Goal: Task Accomplishment & Management: Manage account settings

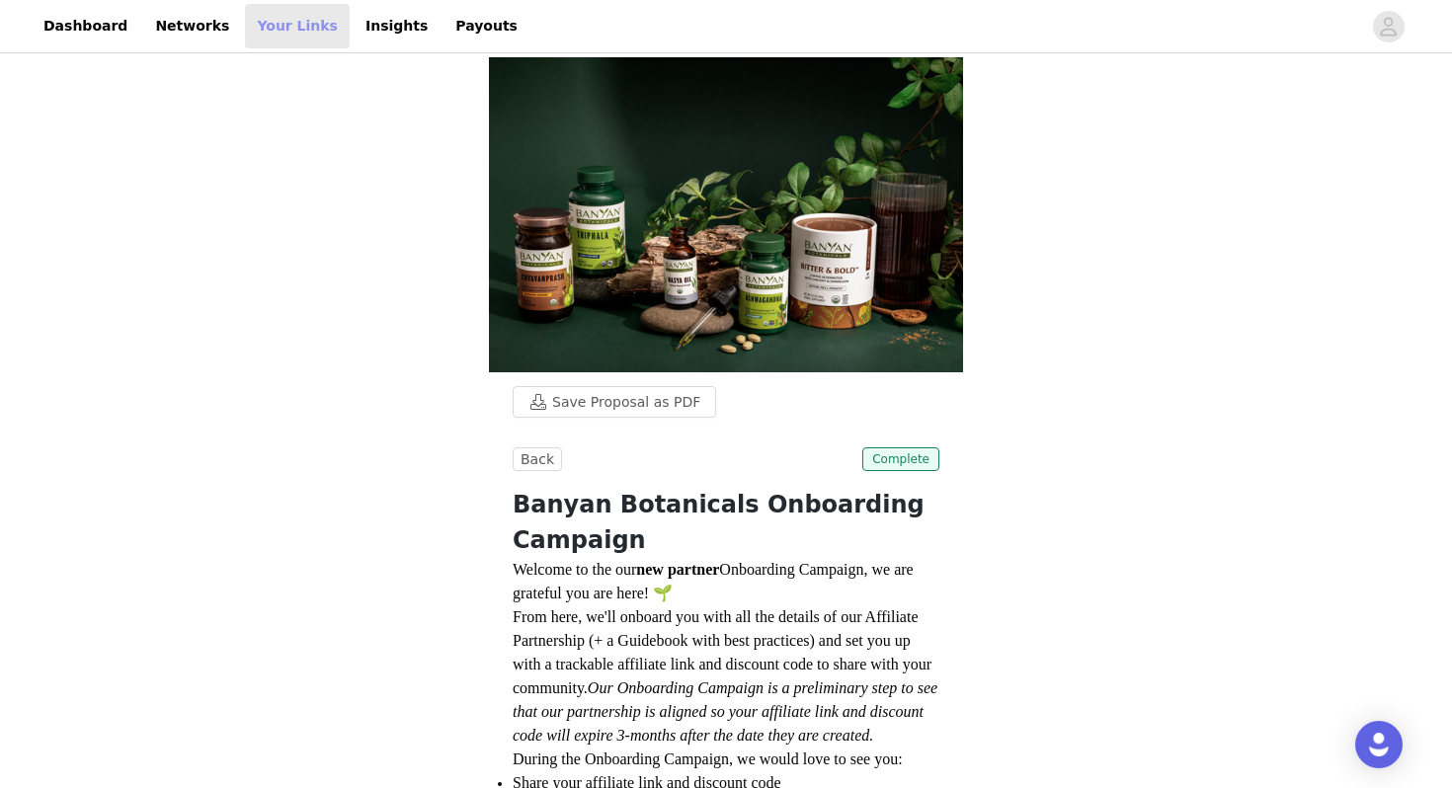
click at [287, 35] on link "Your Links" at bounding box center [297, 26] width 105 height 44
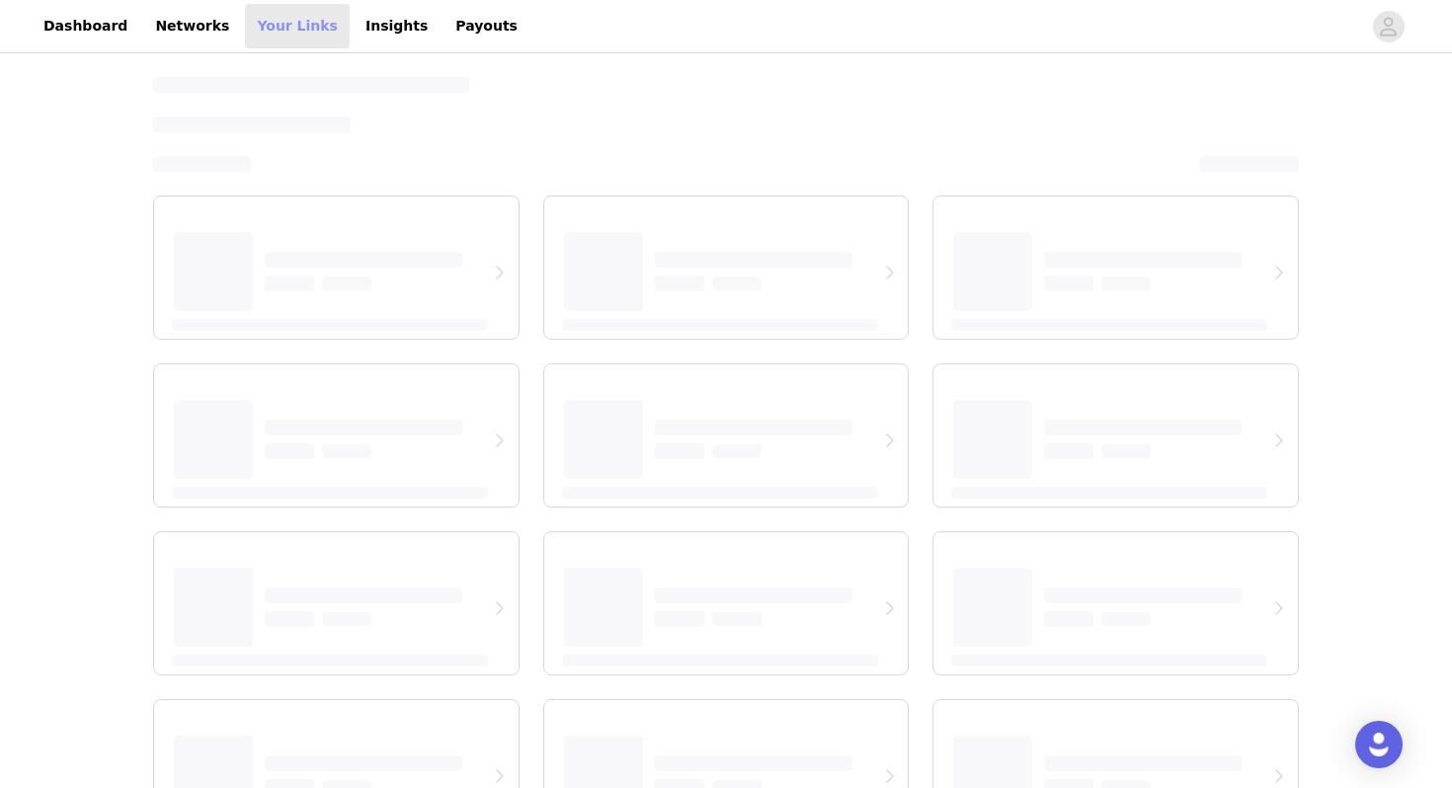
select select "12"
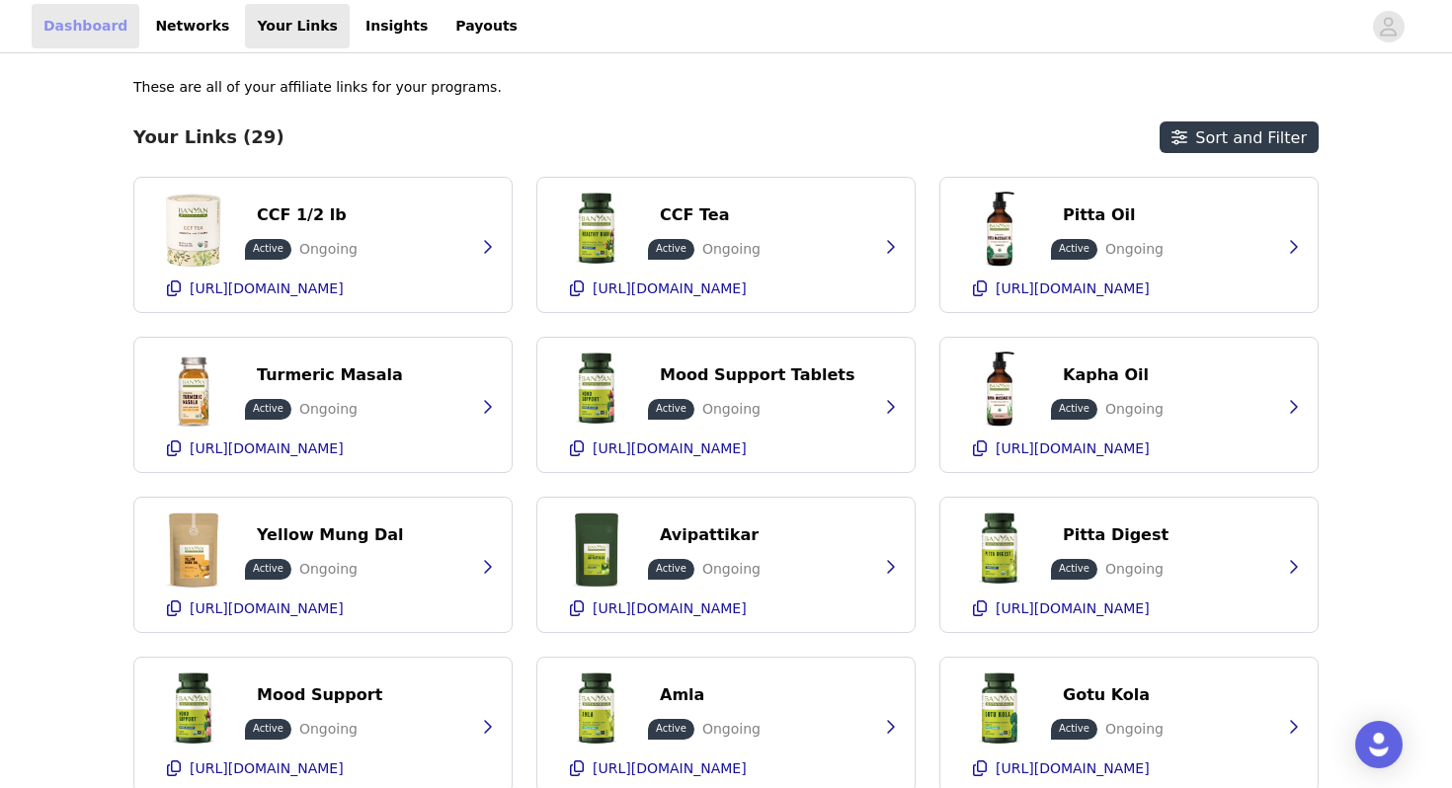
click at [67, 29] on link "Dashboard" at bounding box center [86, 26] width 108 height 44
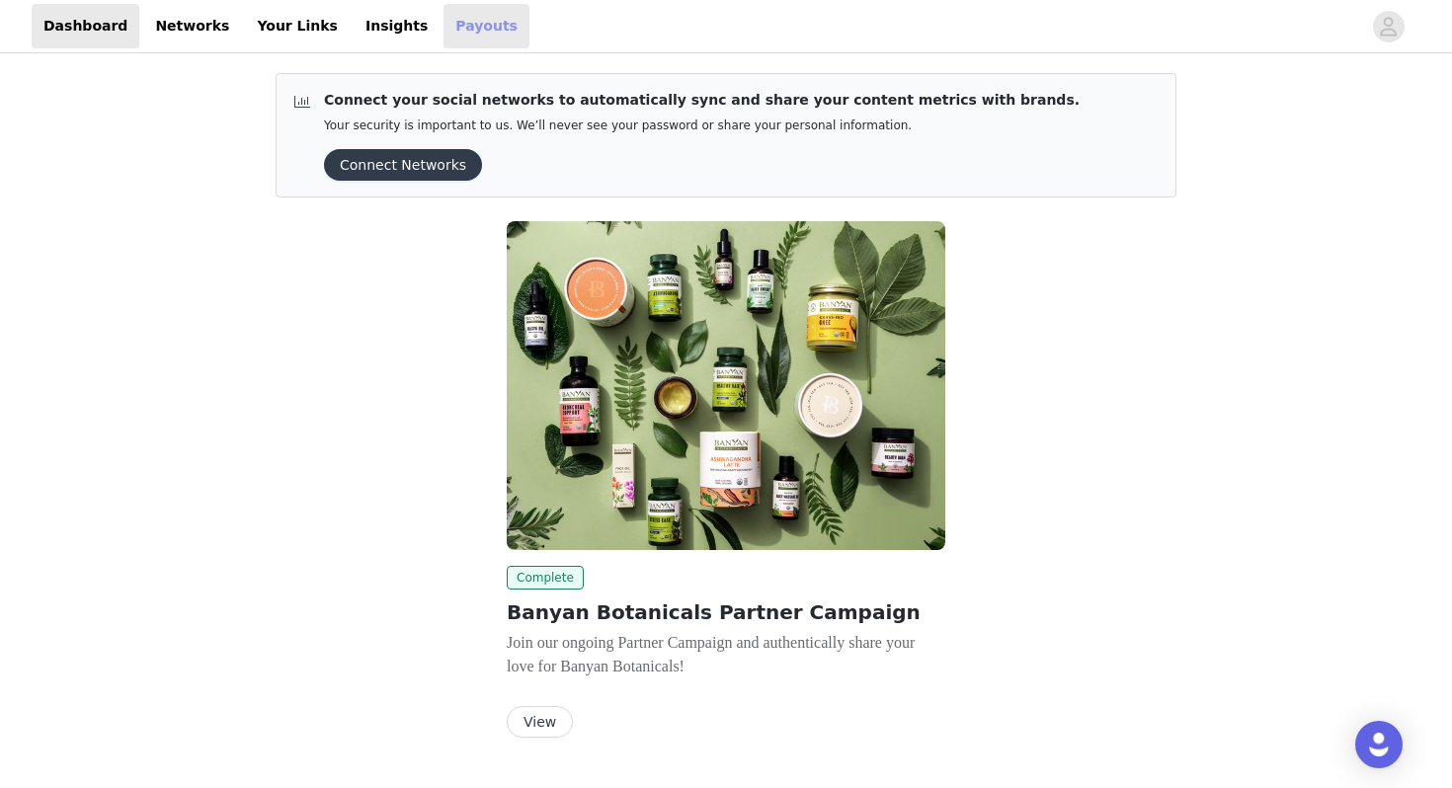
click at [443, 35] on link "Payouts" at bounding box center [486, 26] width 86 height 44
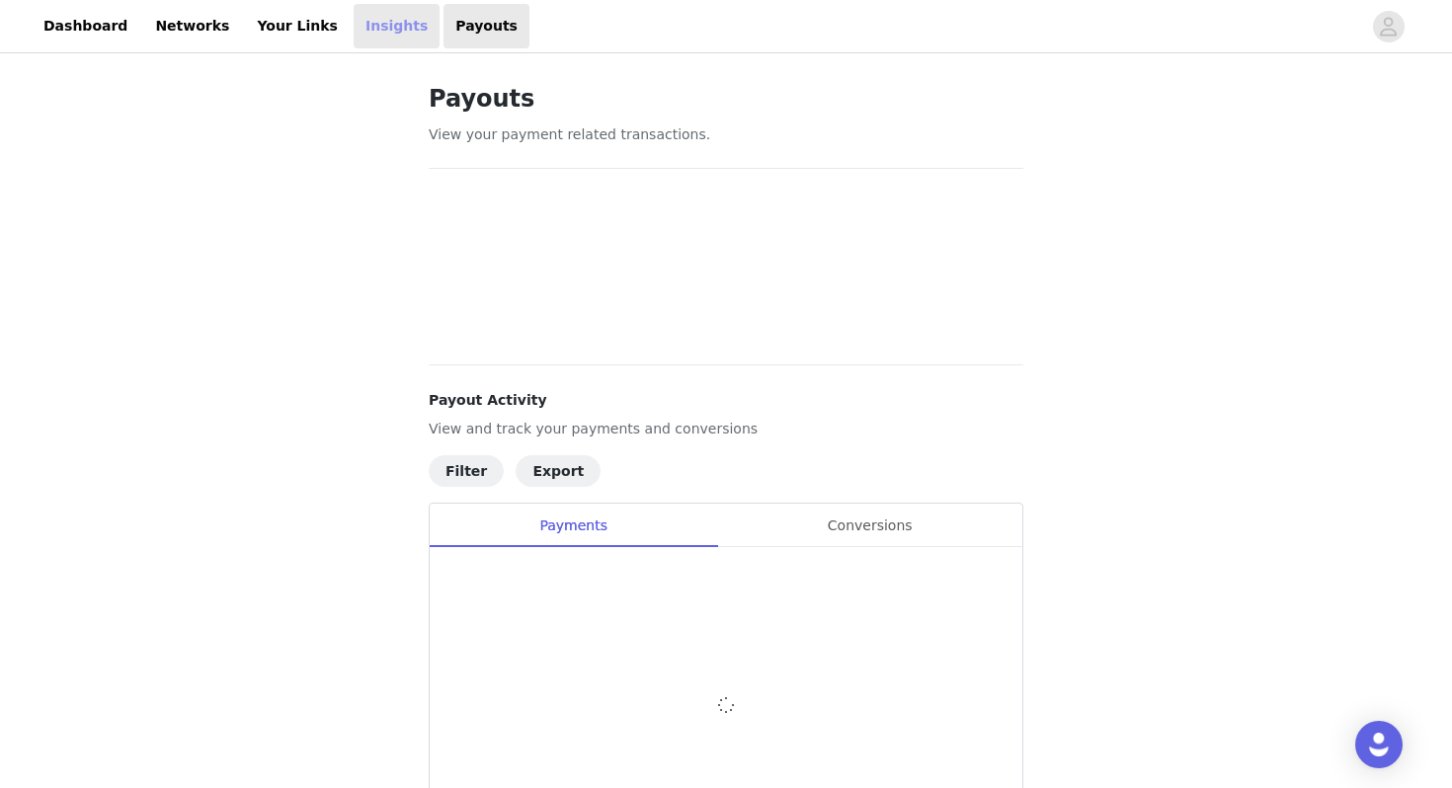
click at [375, 29] on link "Insights" at bounding box center [397, 26] width 86 height 44
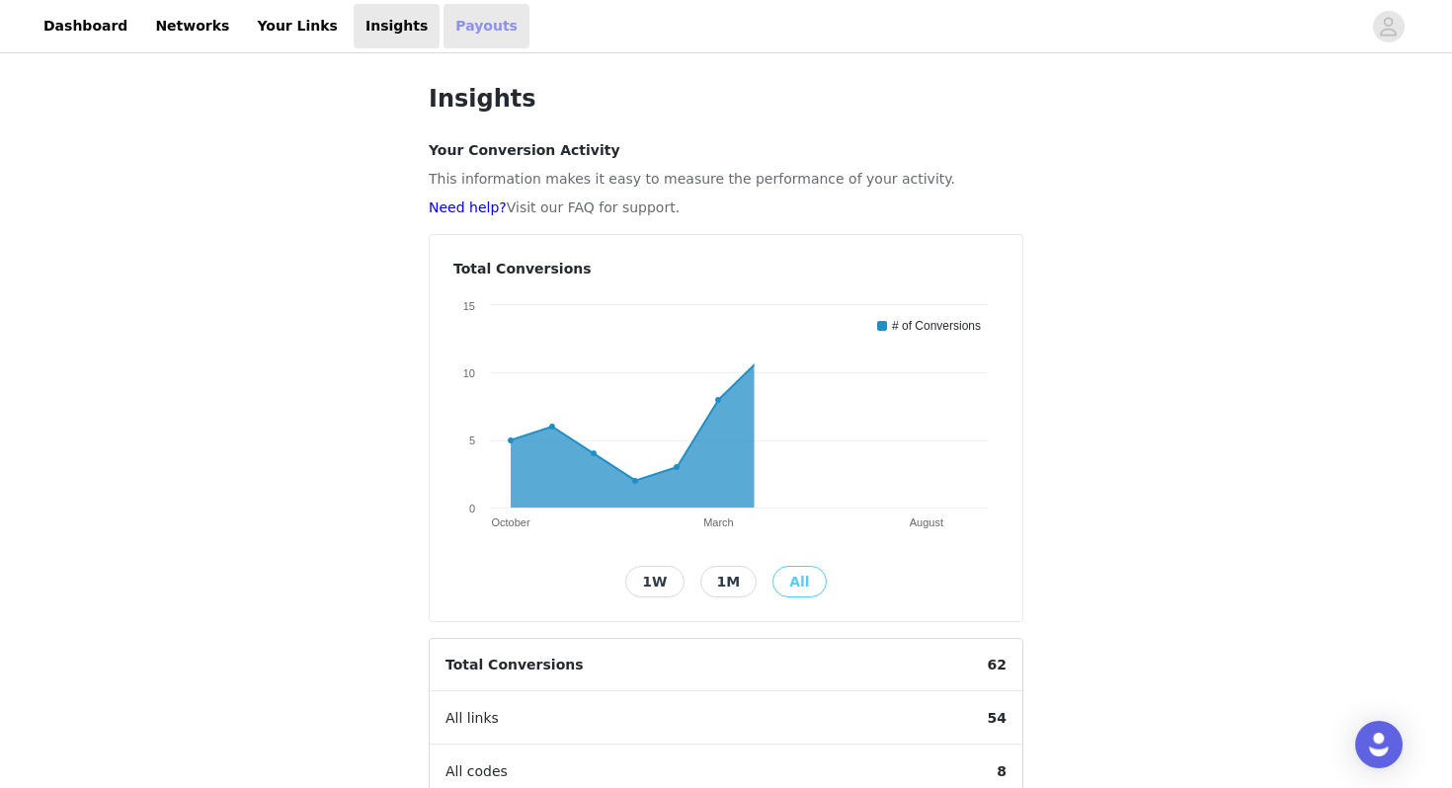
click at [443, 25] on link "Payouts" at bounding box center [486, 26] width 86 height 44
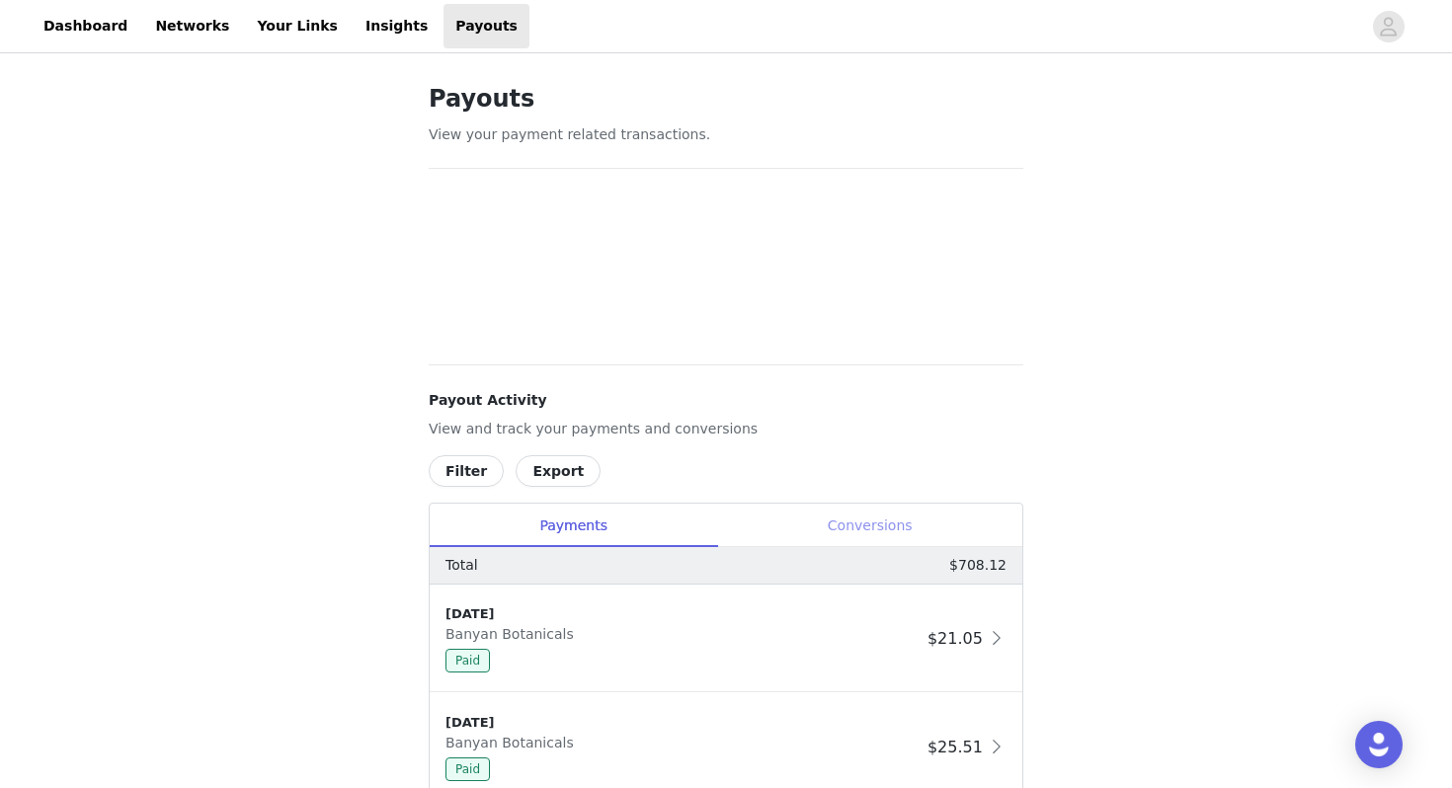
click at [848, 527] on div "Conversions" at bounding box center [869, 526] width 305 height 44
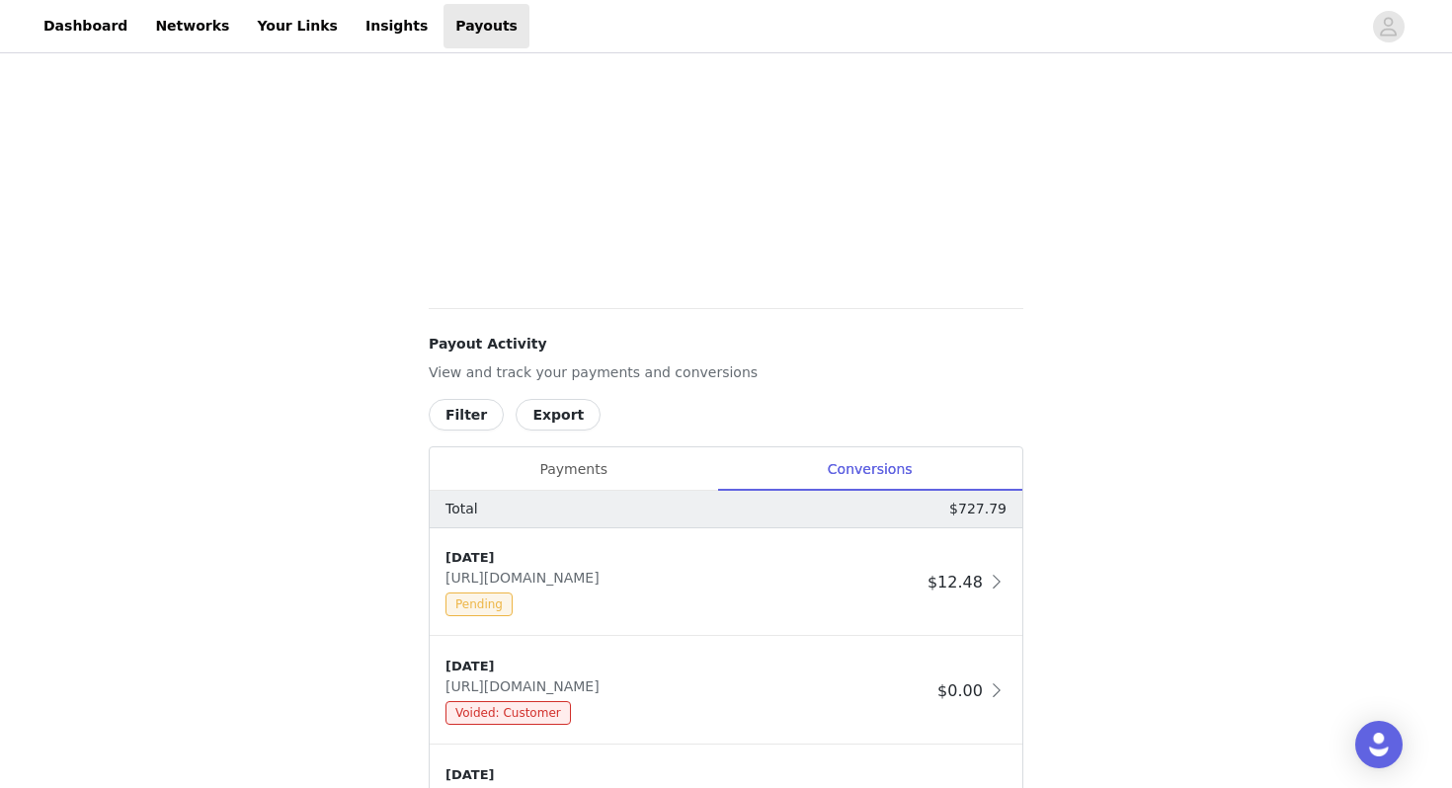
scroll to position [563, 0]
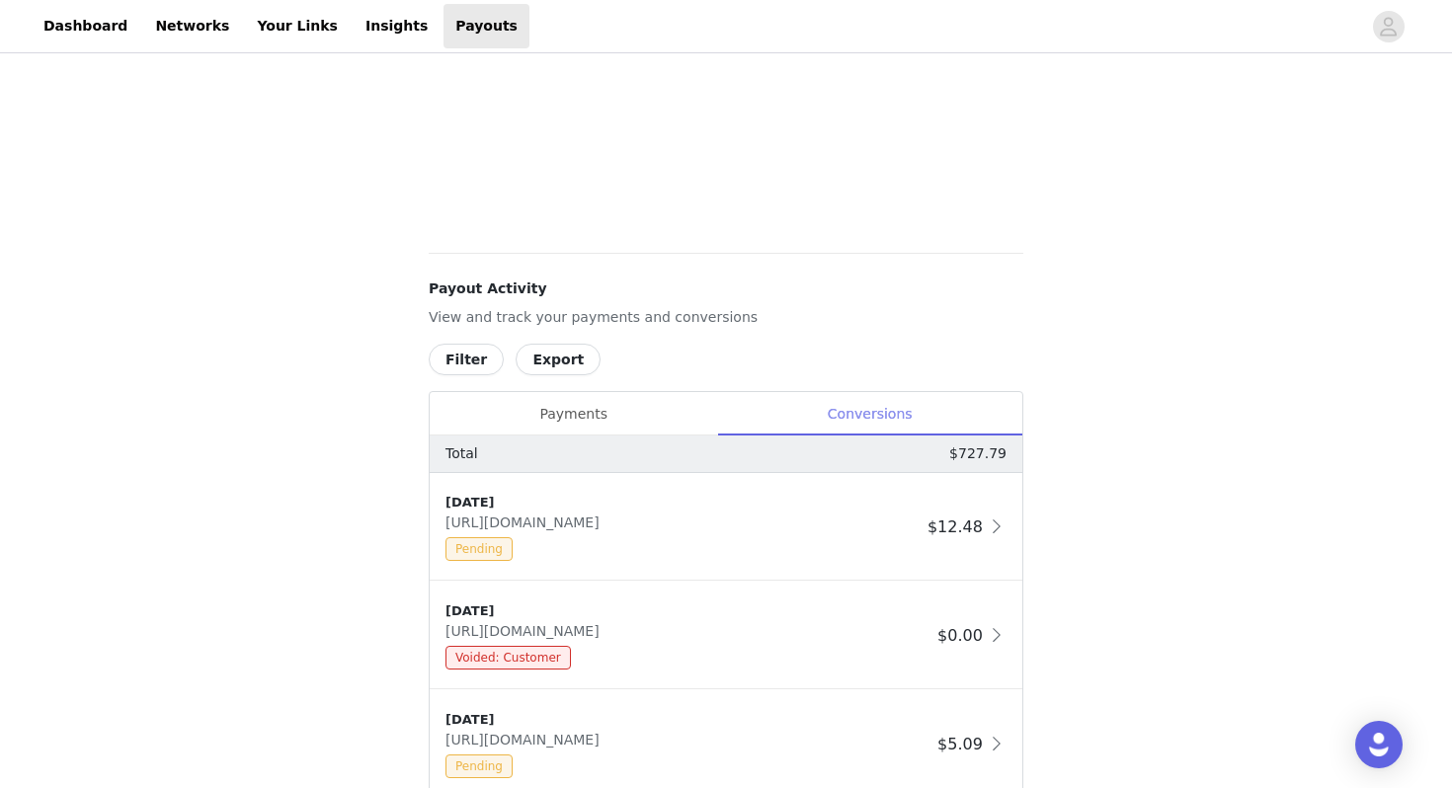
click at [842, 417] on div "Conversions" at bounding box center [869, 414] width 305 height 44
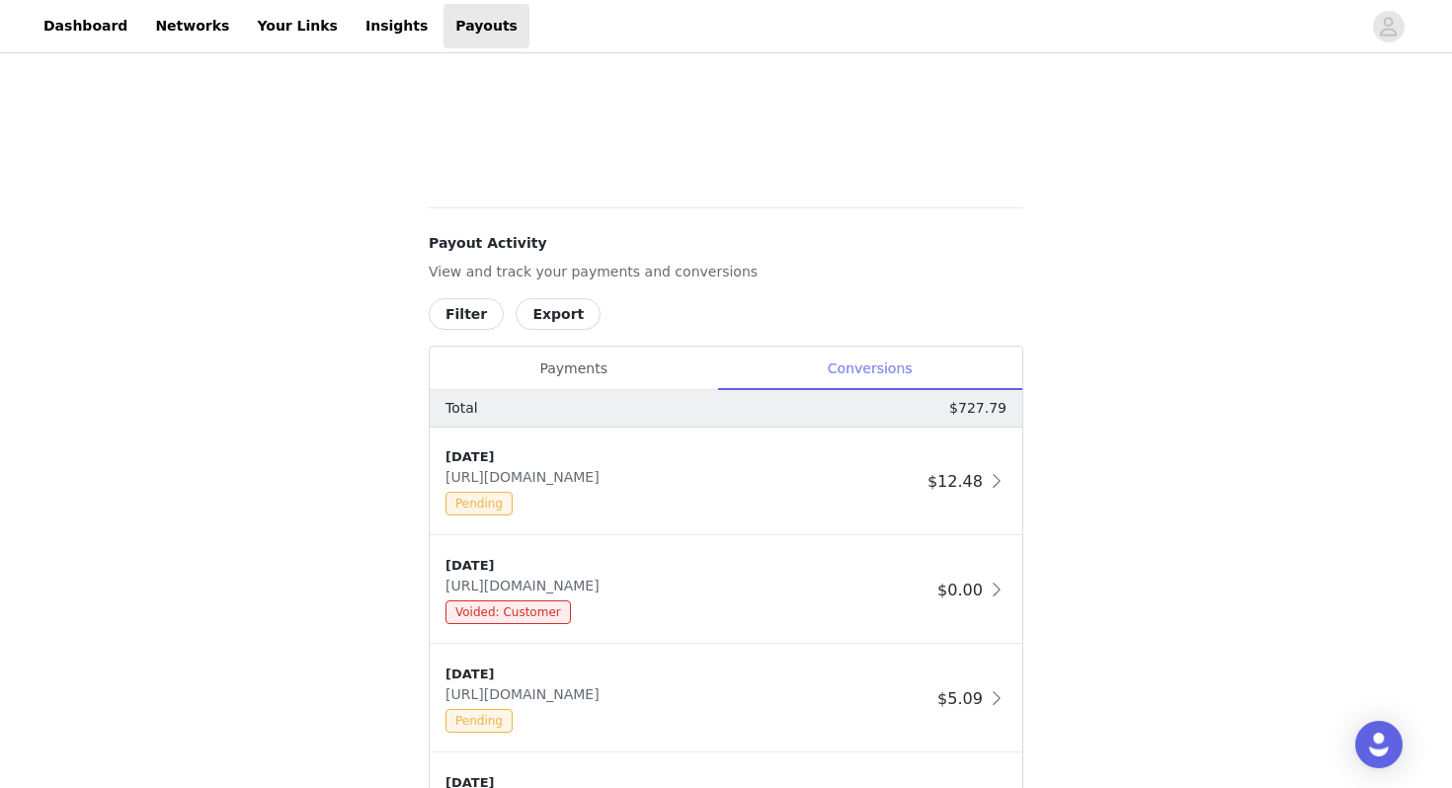
scroll to position [618, 0]
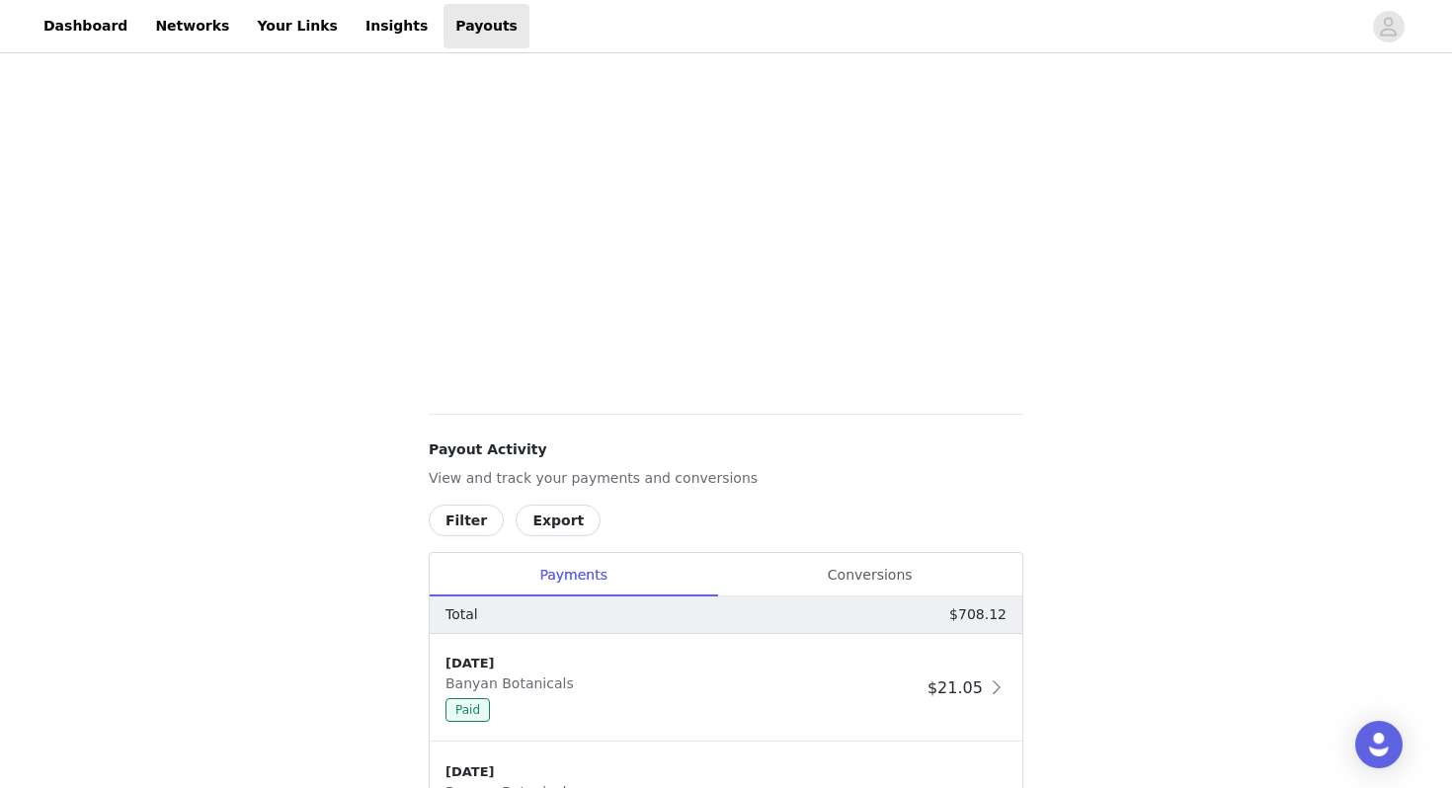
scroll to position [853, 0]
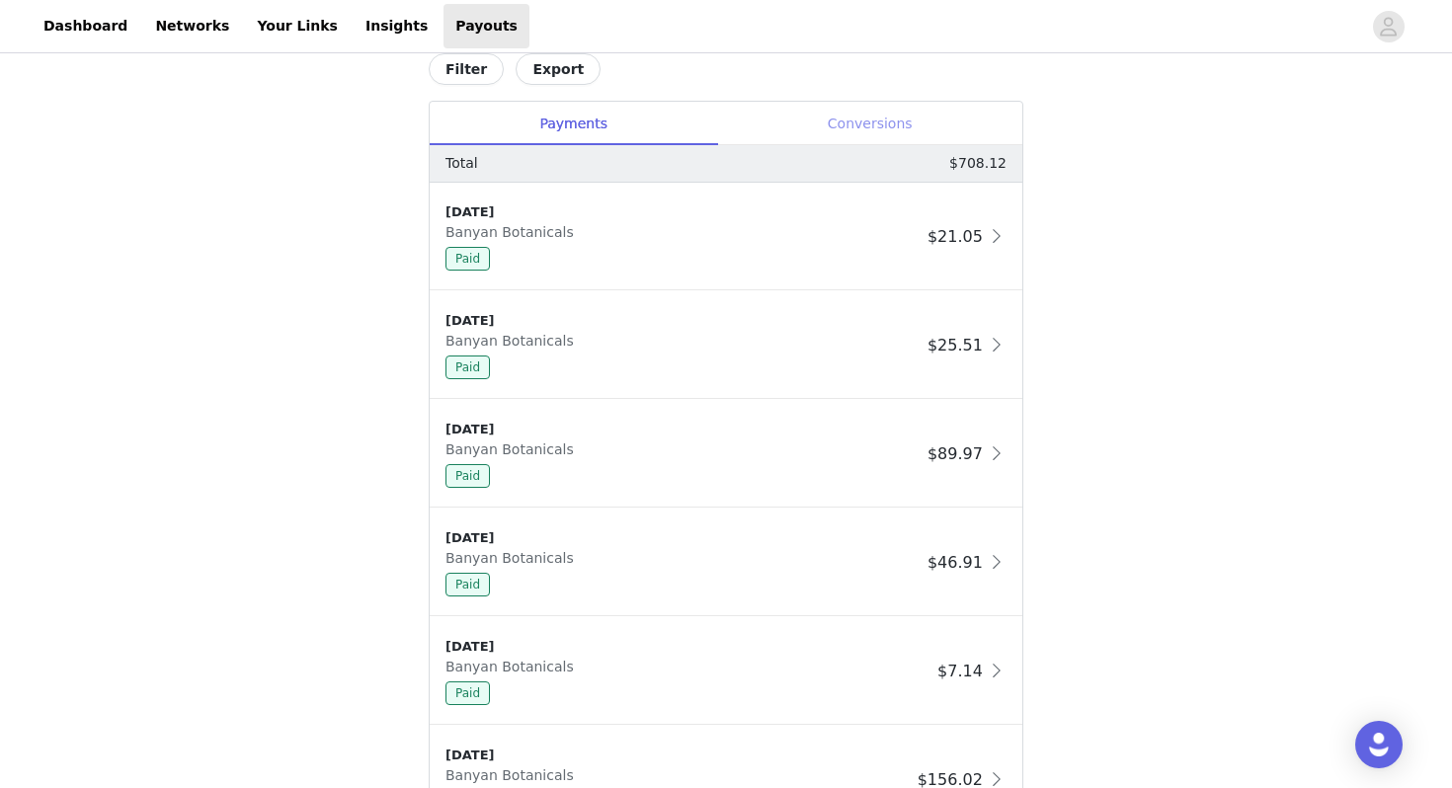
click at [867, 122] on div "Conversions" at bounding box center [869, 124] width 305 height 44
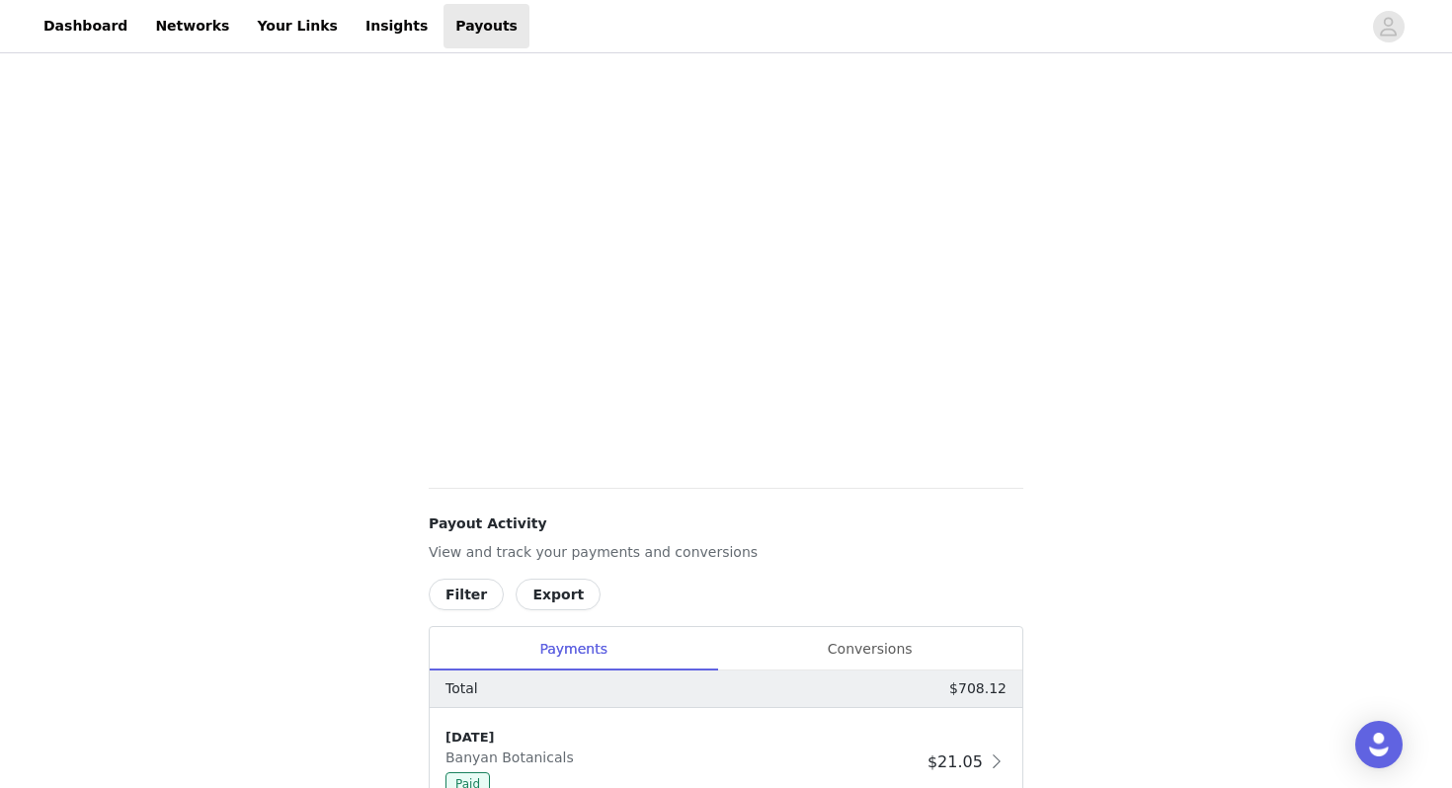
scroll to position [564, 0]
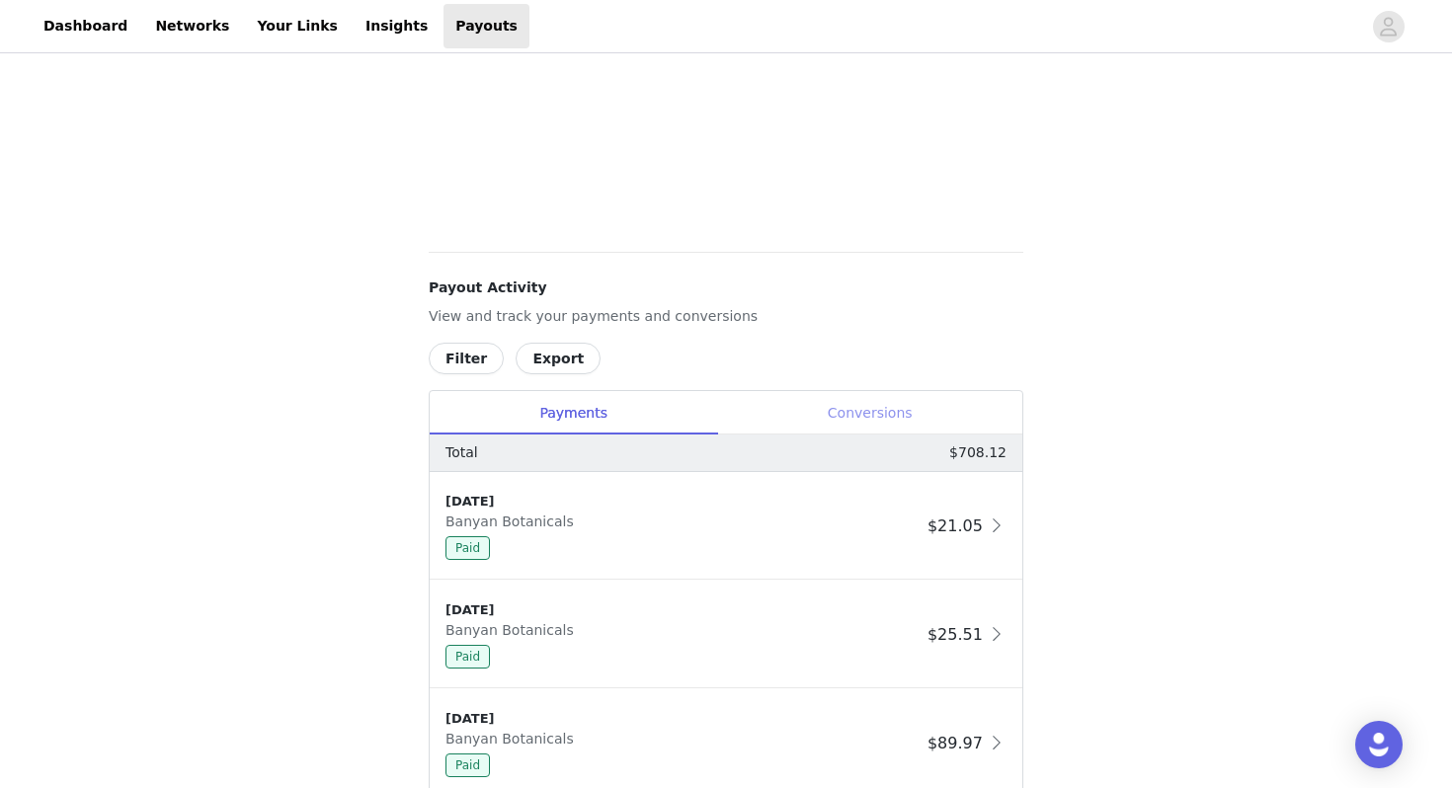
click at [900, 409] on div "Conversions" at bounding box center [869, 413] width 305 height 44
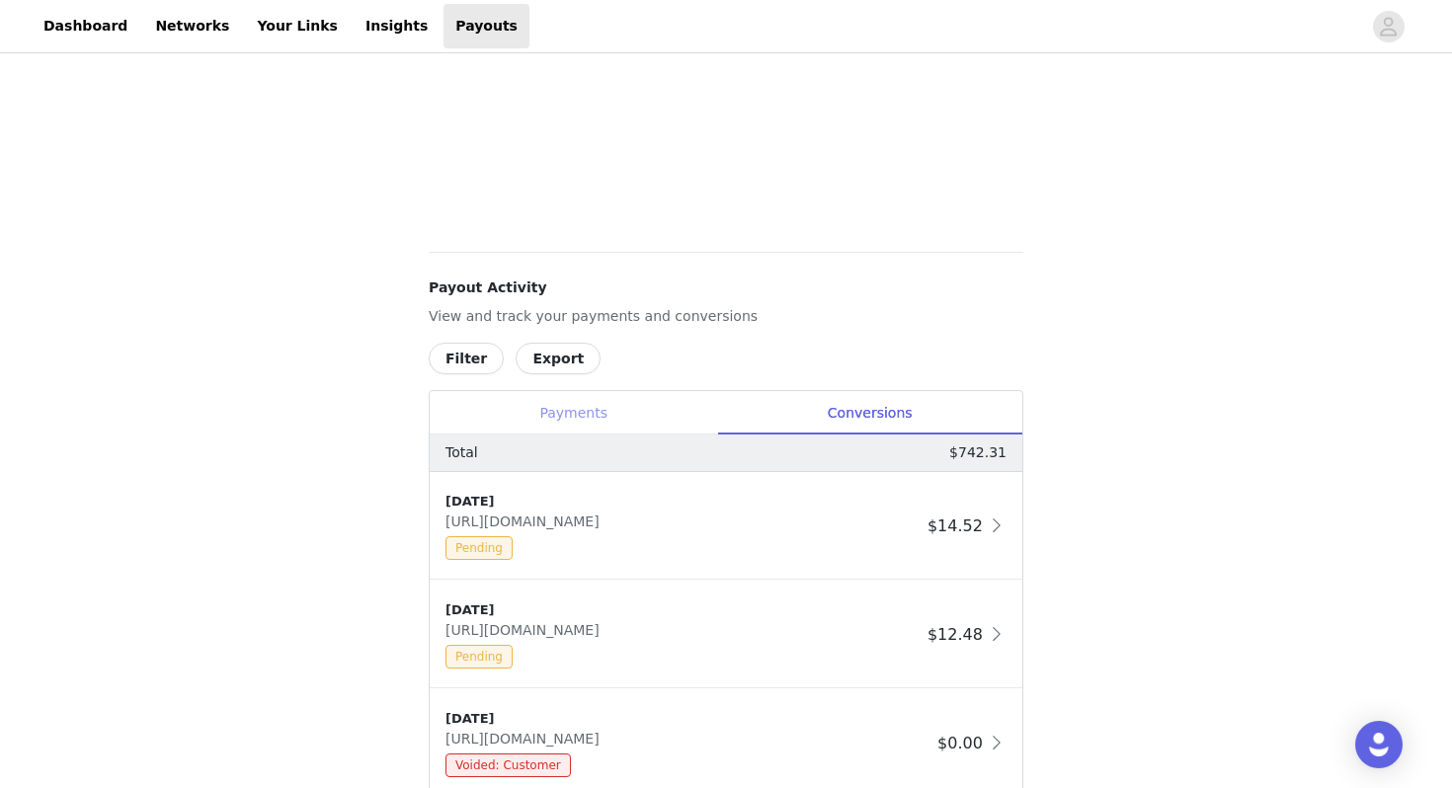
click at [646, 418] on div "Payments" at bounding box center [573, 413] width 287 height 44
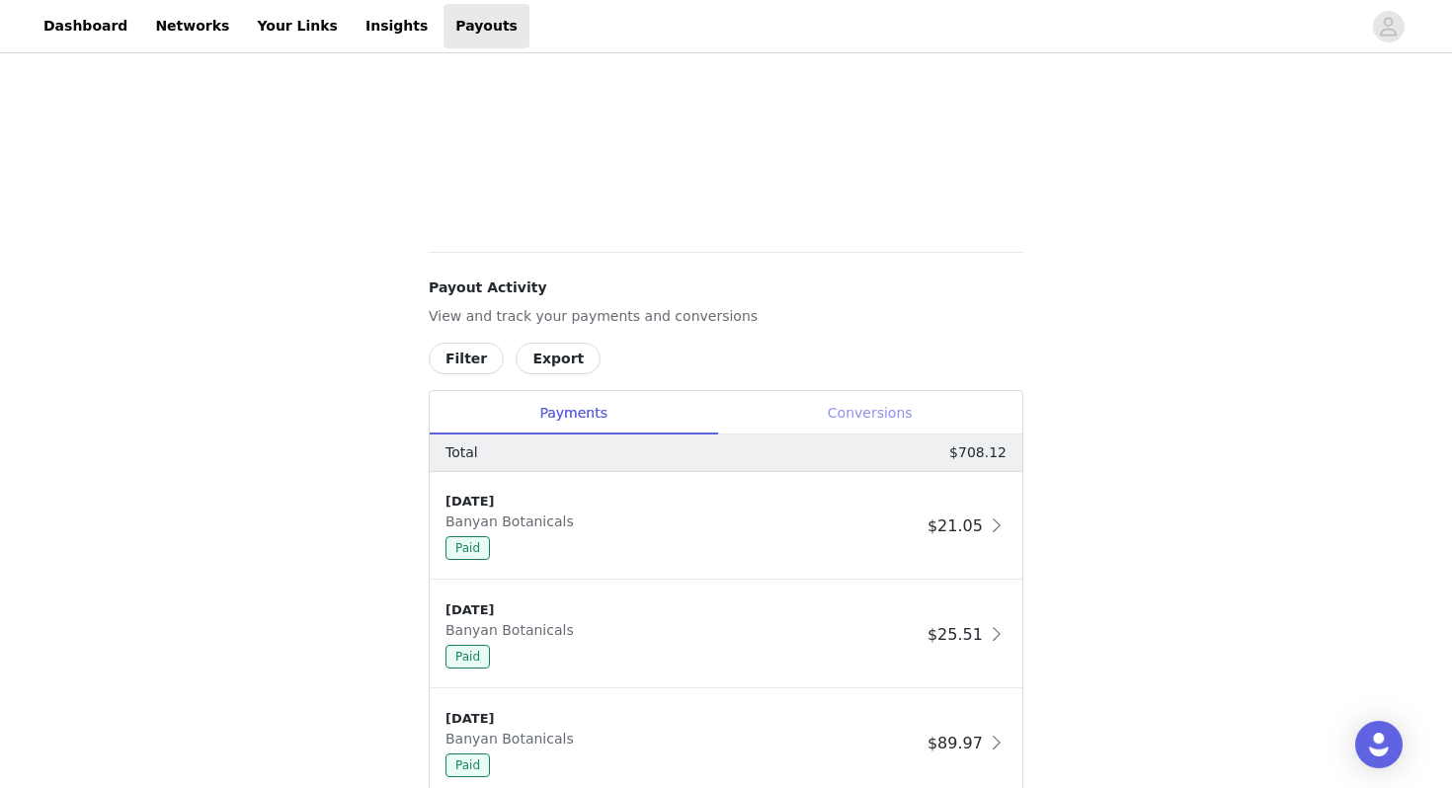
click at [900, 421] on div "Conversions" at bounding box center [869, 413] width 305 height 44
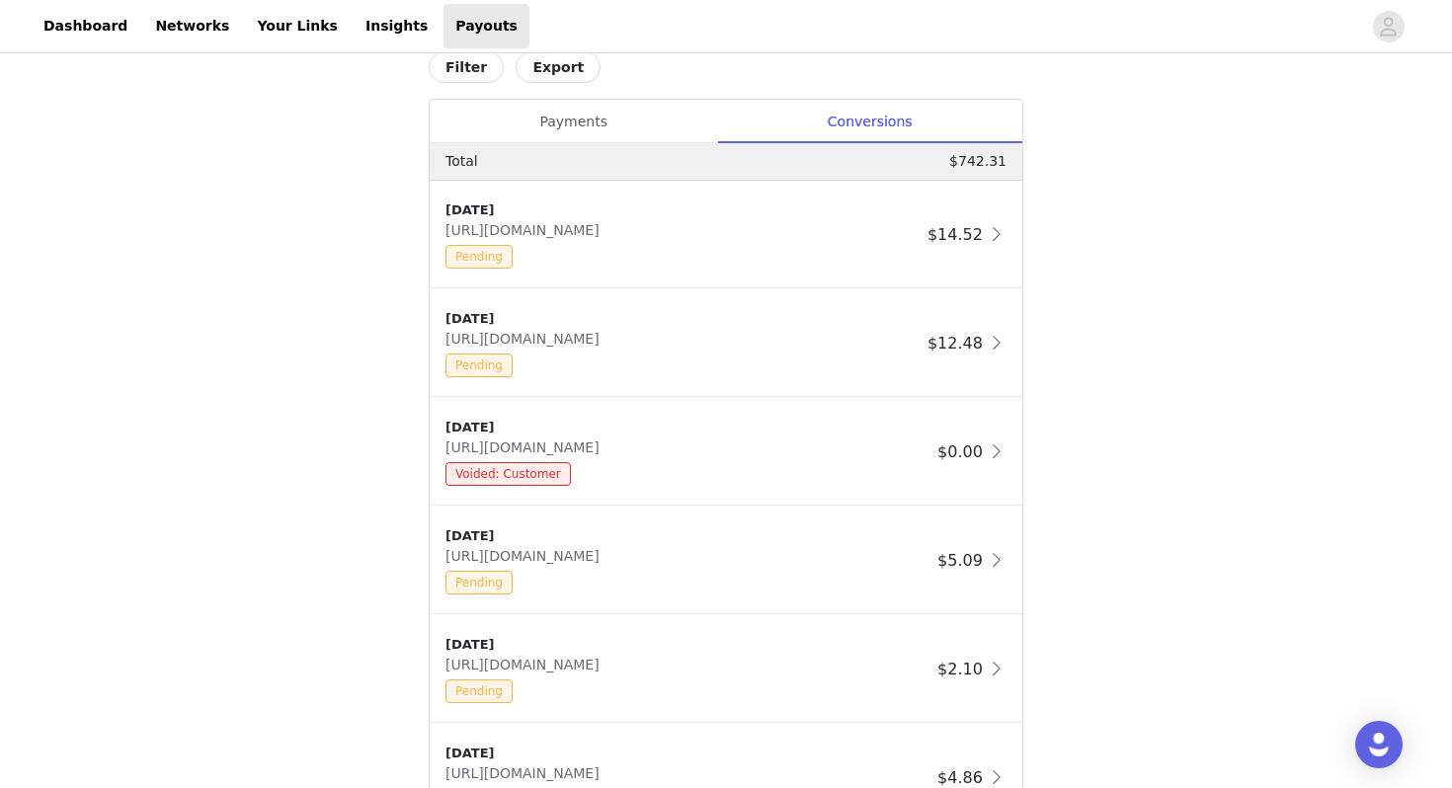
scroll to position [870, 0]
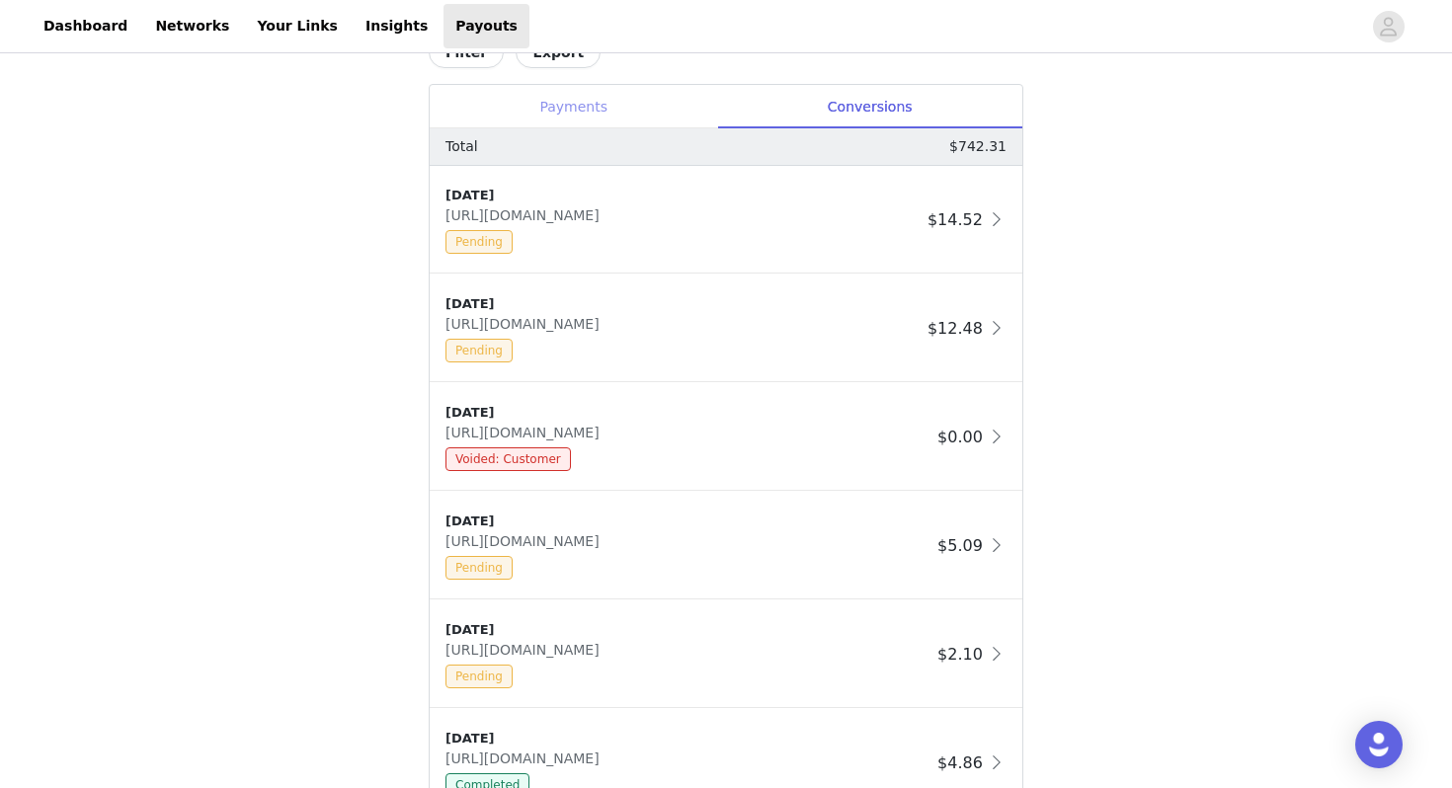
click at [588, 98] on div "Payments" at bounding box center [573, 107] width 287 height 44
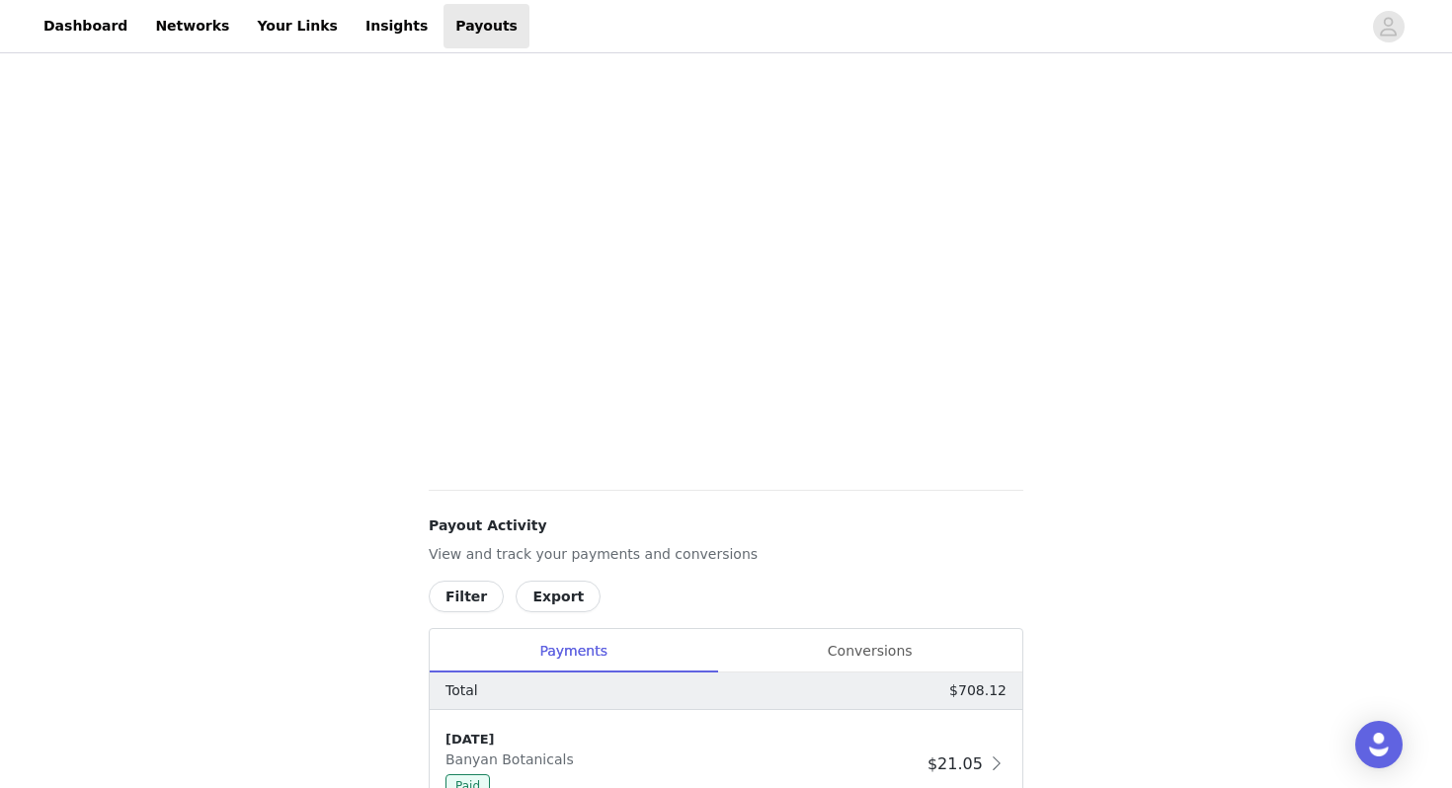
scroll to position [123, 0]
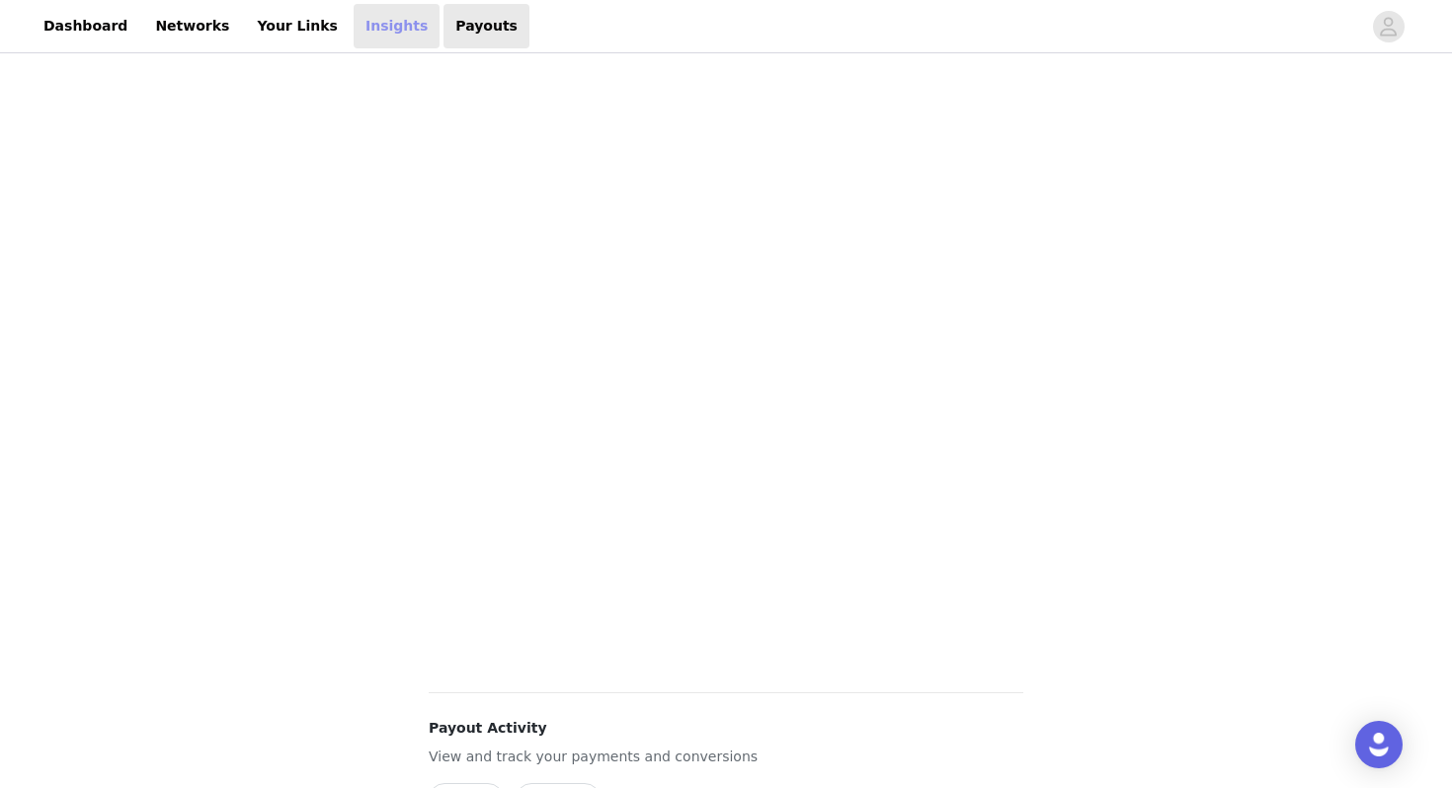
click at [365, 28] on link "Insights" at bounding box center [397, 26] width 86 height 44
